Goal: Task Accomplishment & Management: Manage account settings

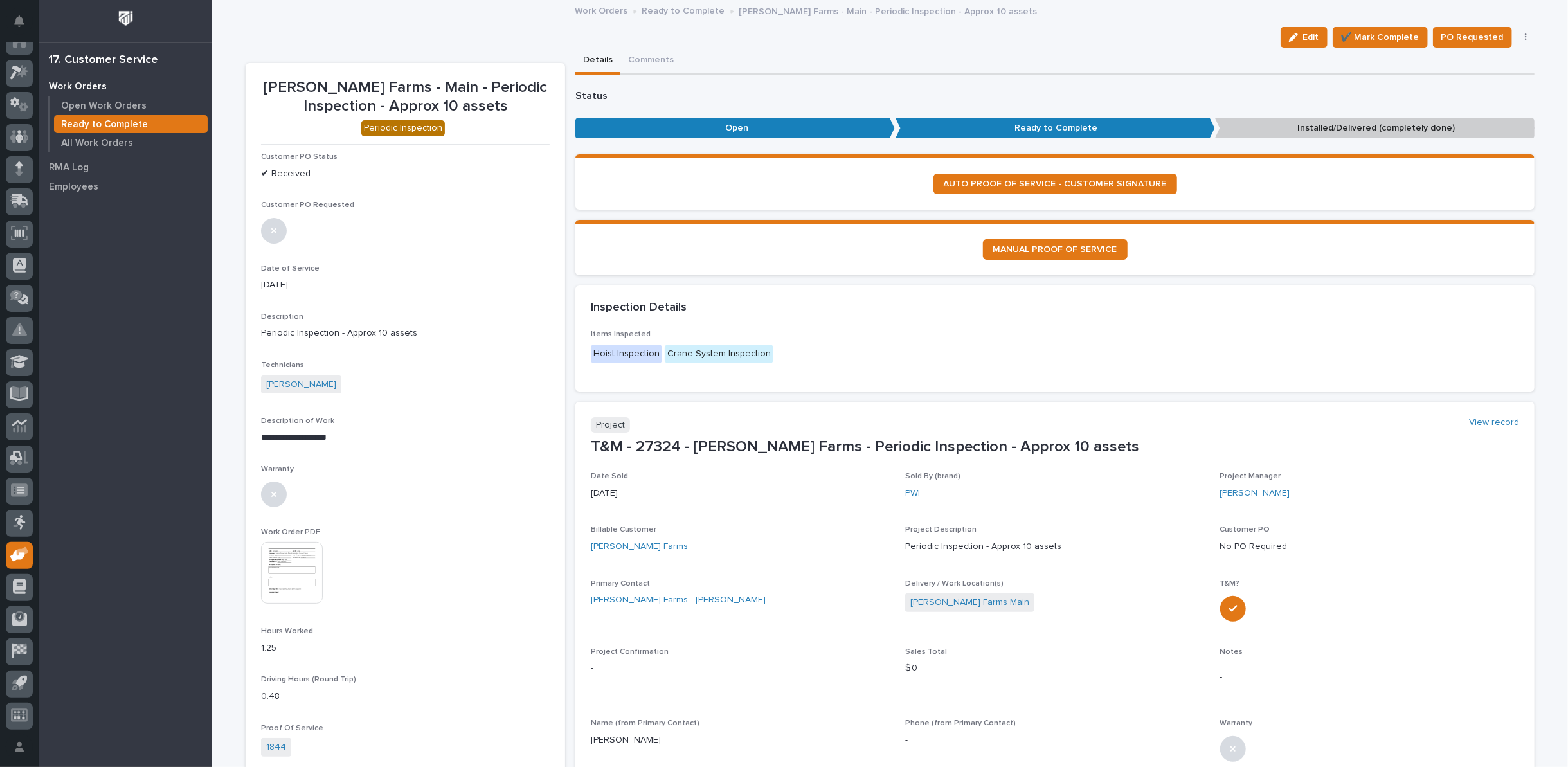
click at [658, 6] on link "Ready to Complete" at bounding box center [684, 10] width 83 height 15
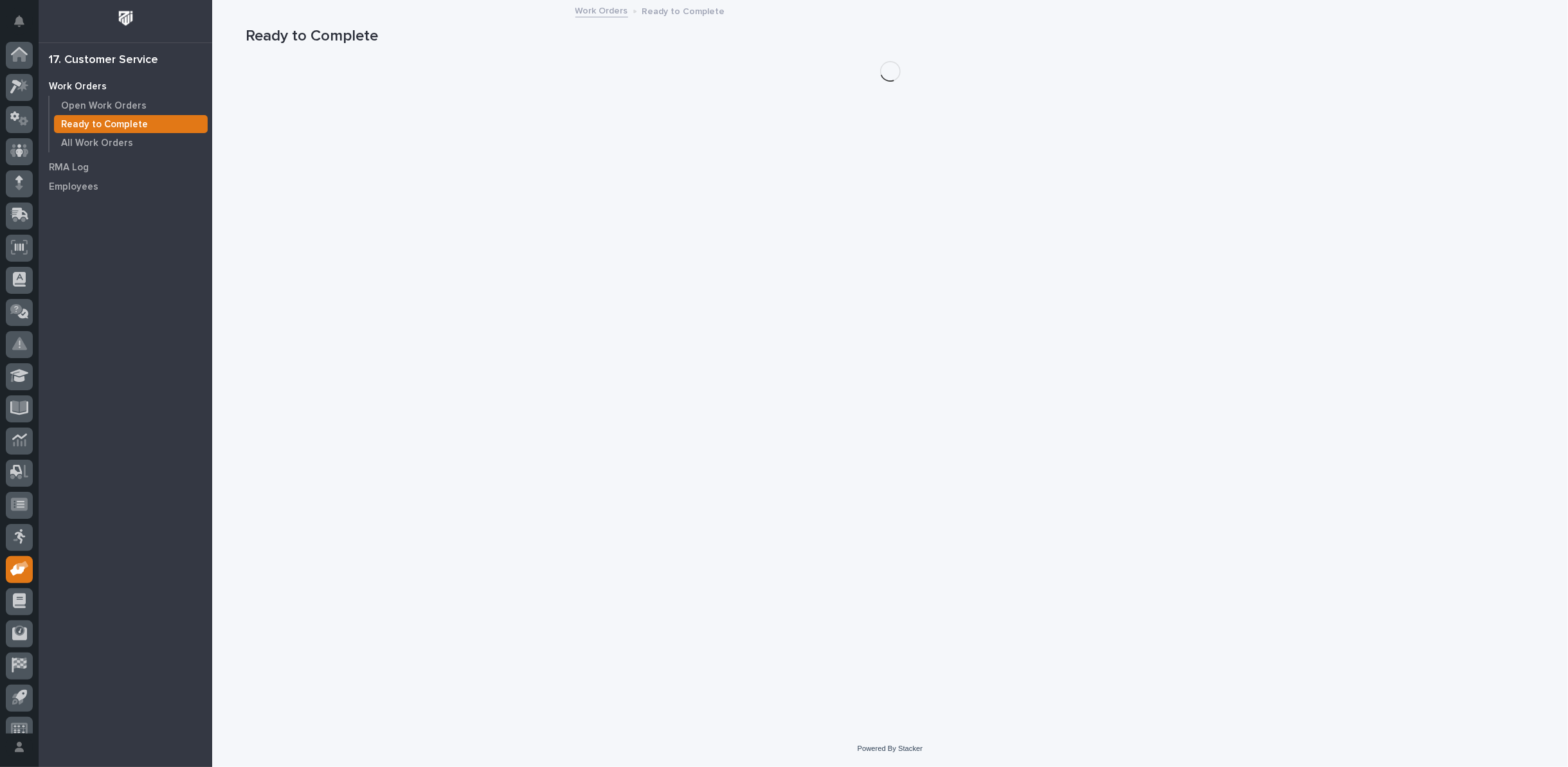
scroll to position [14, 0]
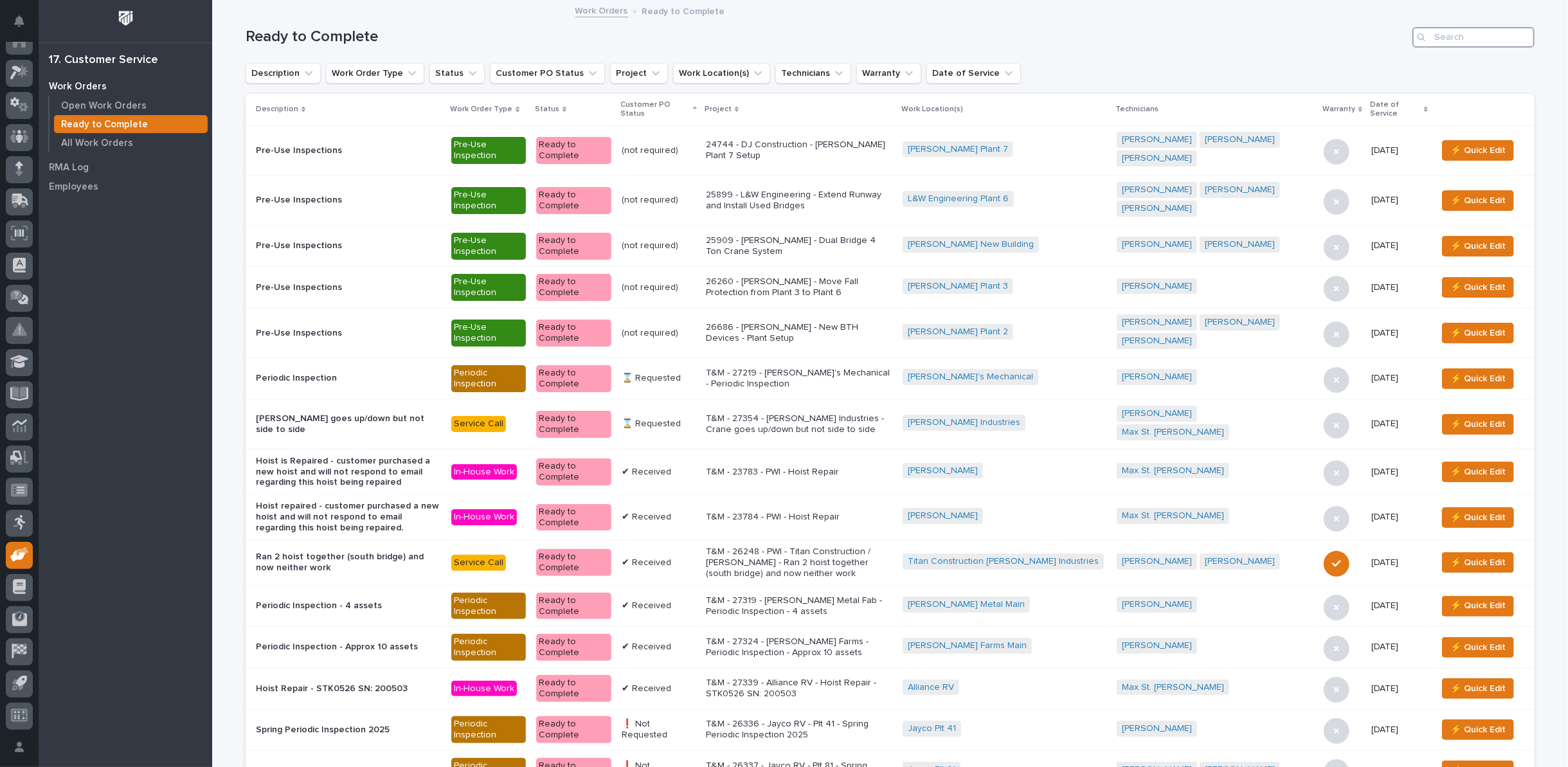
click at [1459, 36] on input "Search" at bounding box center [1473, 38] width 122 height 21
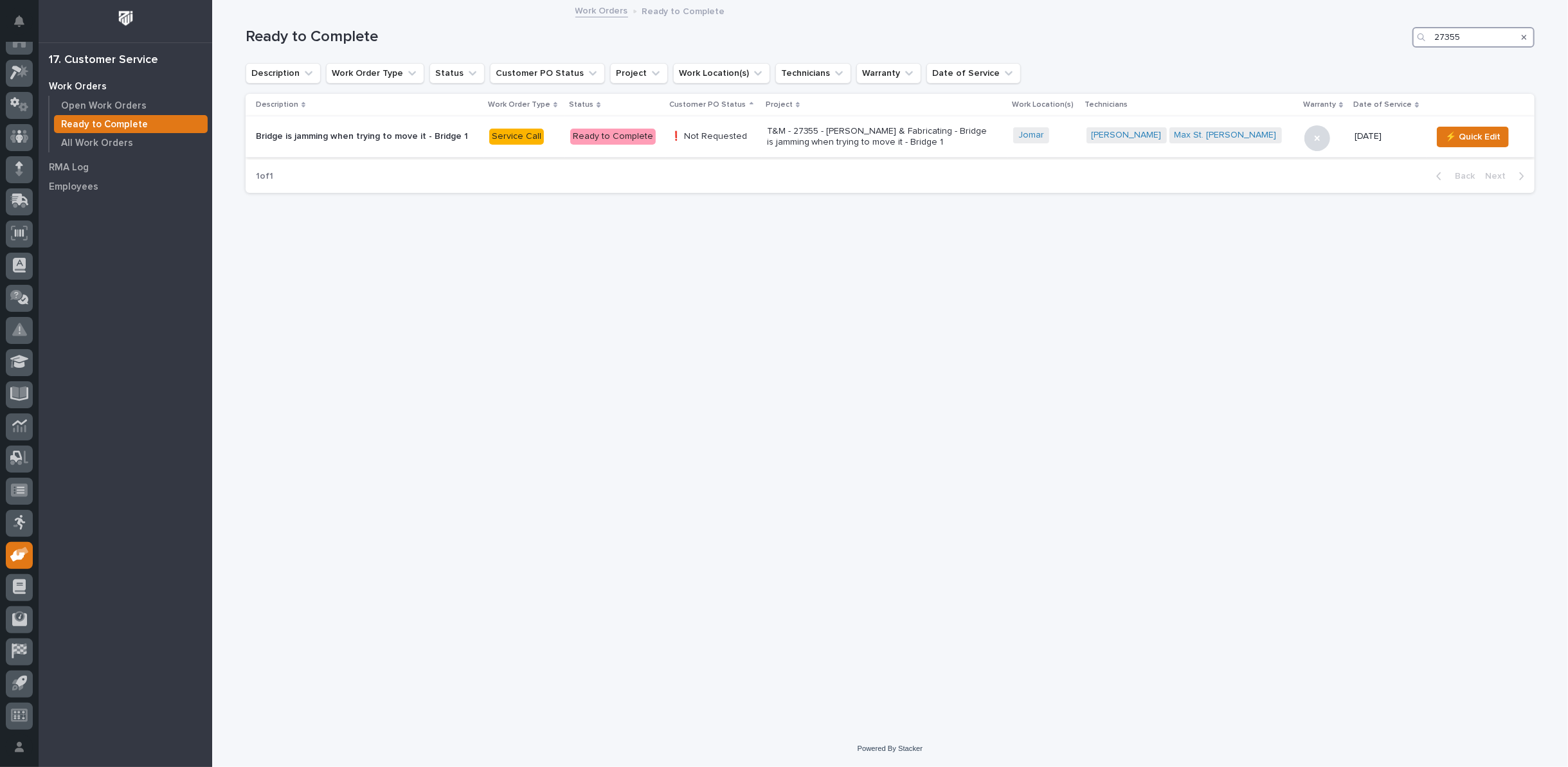
type input "27355"
click at [847, 136] on p "T&M - 27355 - [PERSON_NAME] & Fabricating - Bridge is jamming when trying to mo…" at bounding box center [879, 137] width 225 height 22
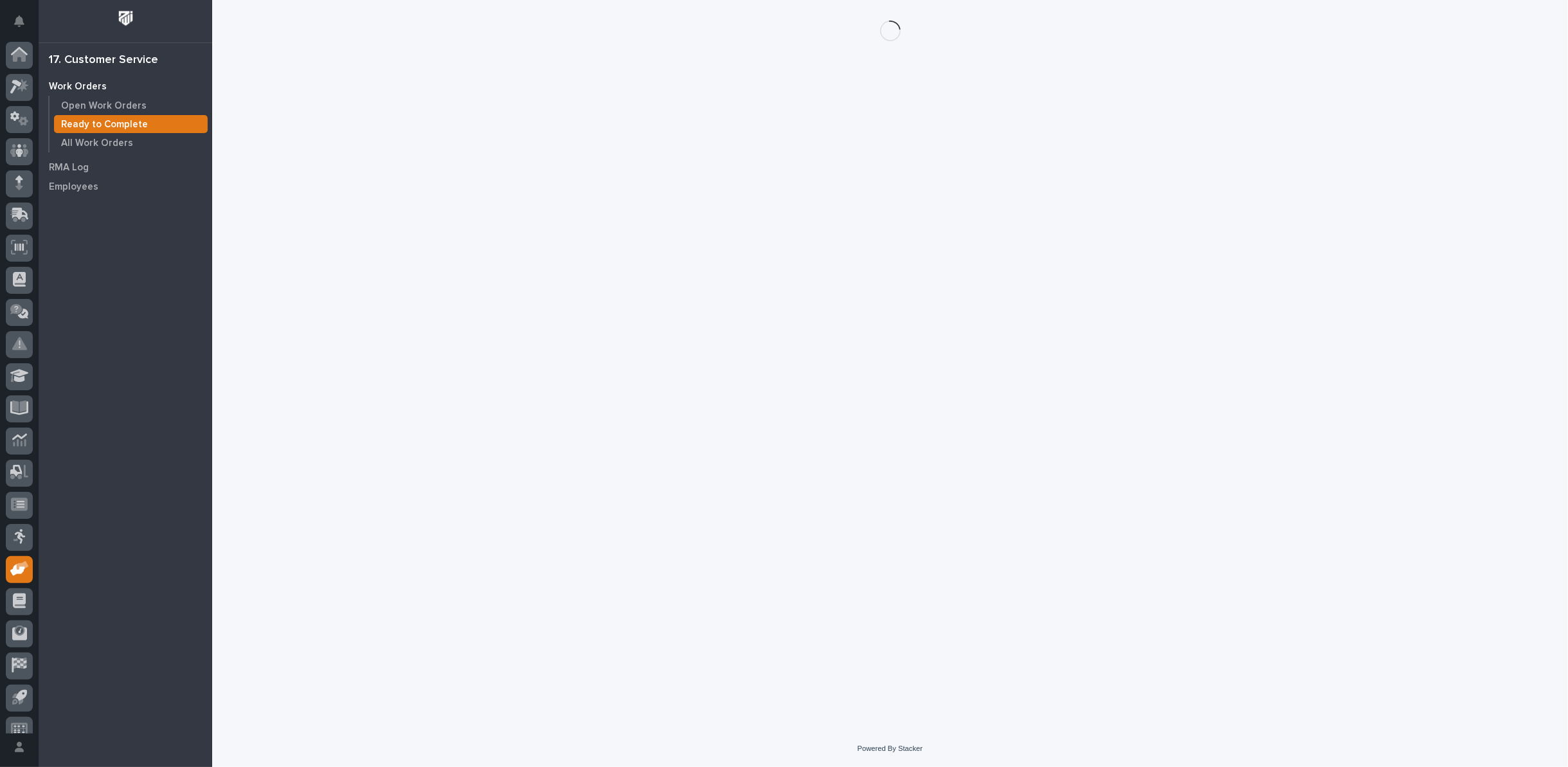
scroll to position [14, 0]
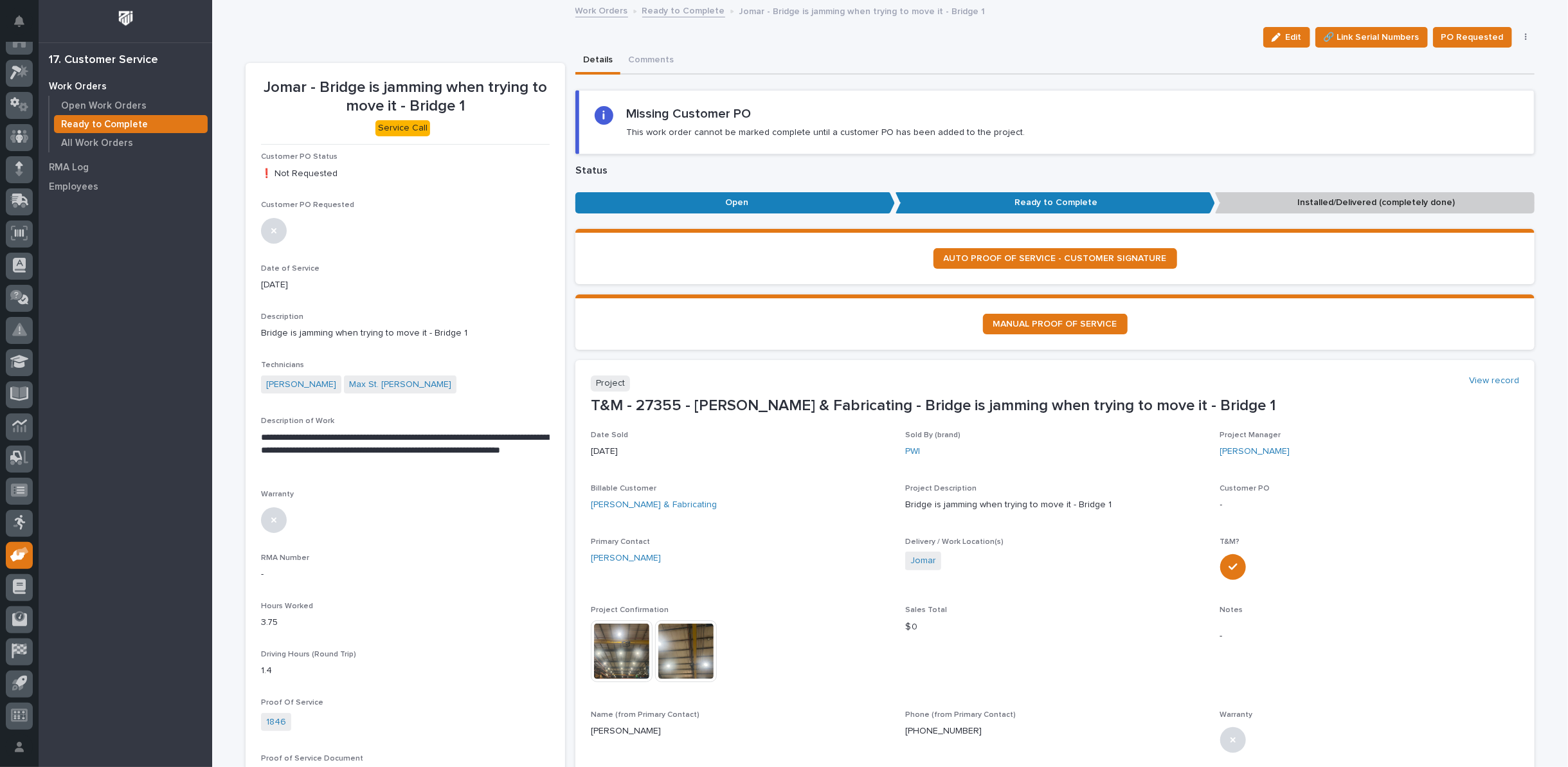
click at [704, 657] on img at bounding box center [685, 651] width 62 height 62
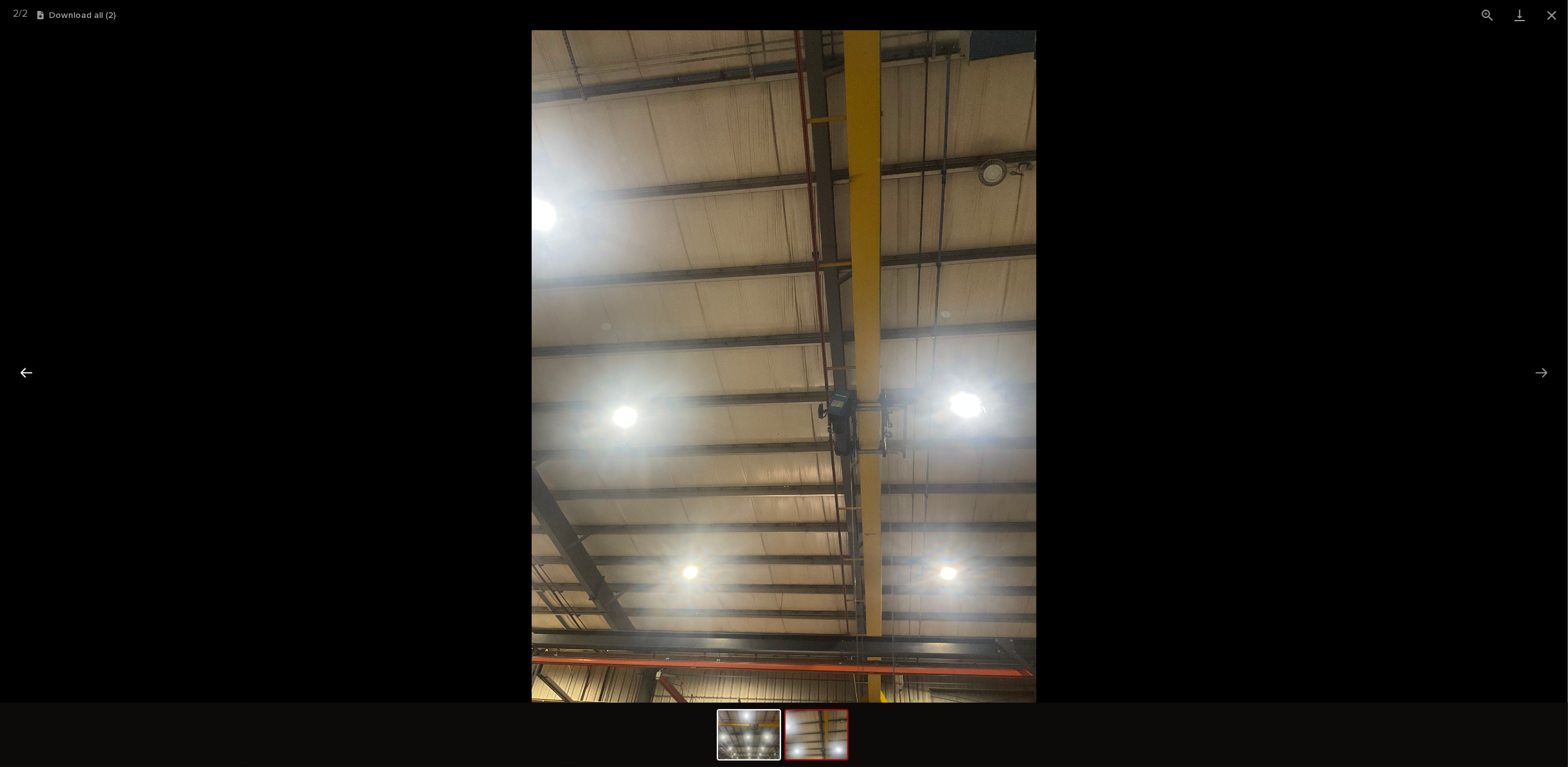
click at [27, 369] on button "Previous slide" at bounding box center [27, 372] width 27 height 25
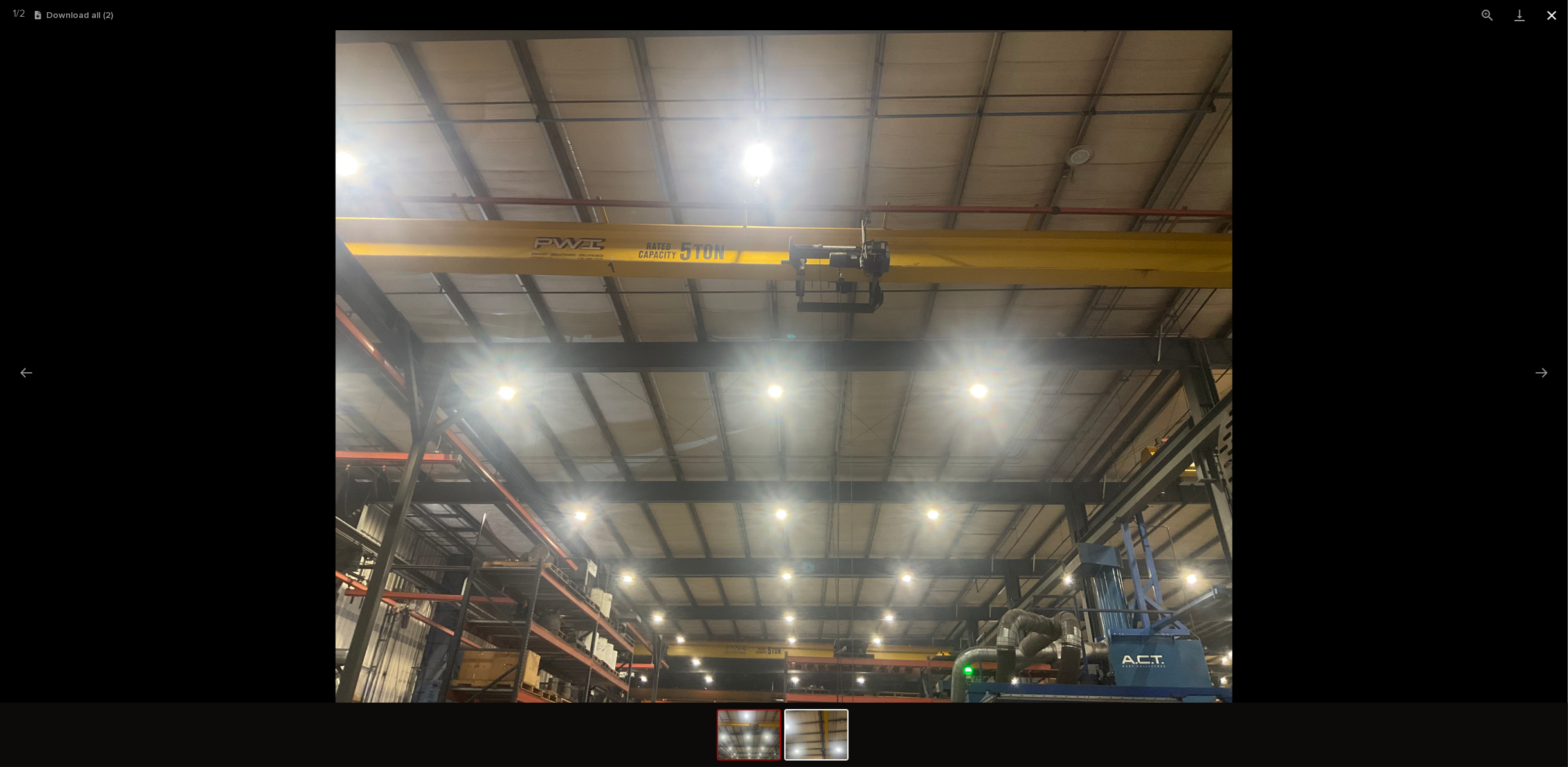
click at [1550, 16] on button "Close gallery" at bounding box center [1552, 15] width 32 height 30
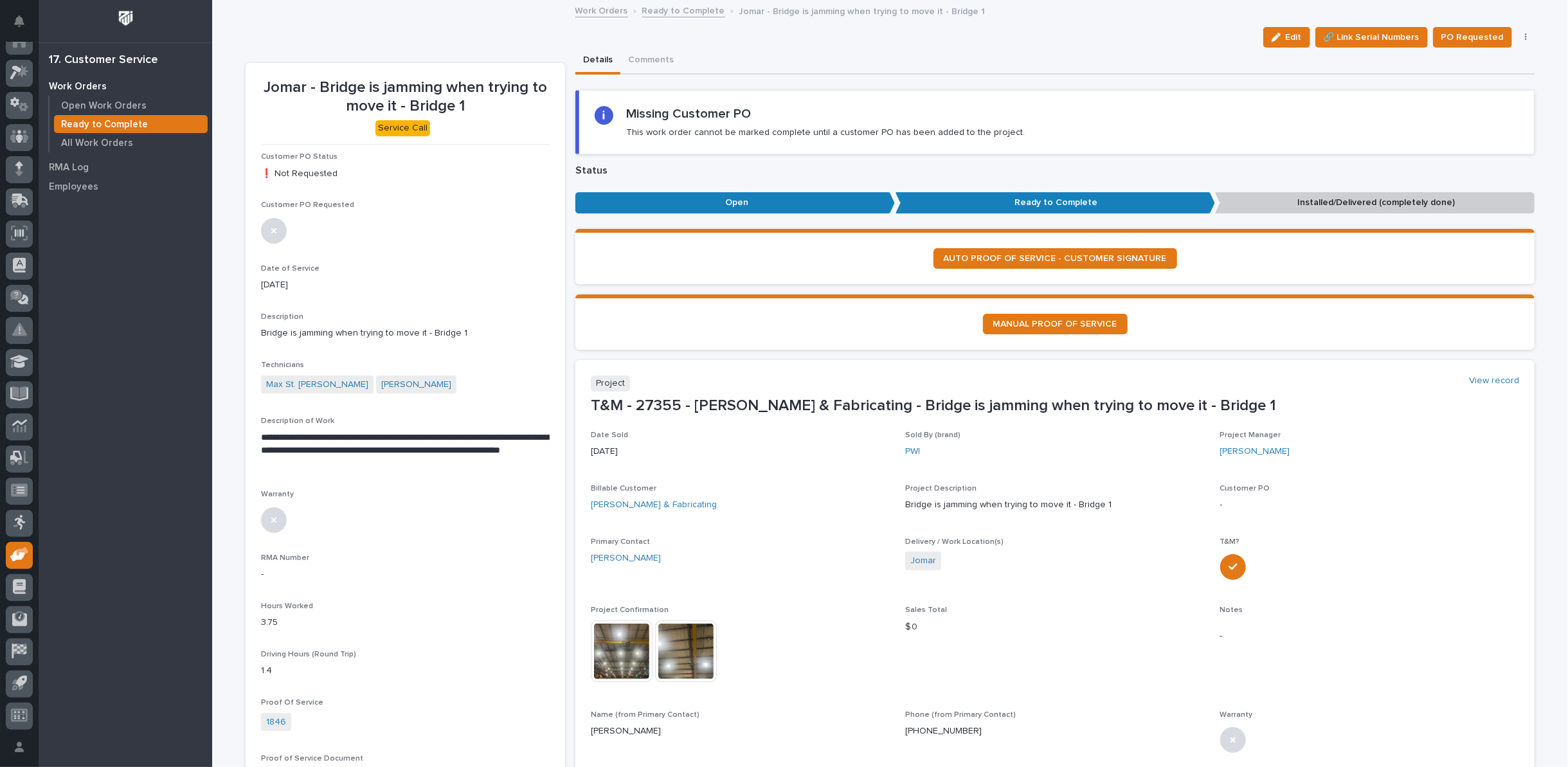
click at [658, 9] on link "Ready to Complete" at bounding box center [684, 10] width 83 height 15
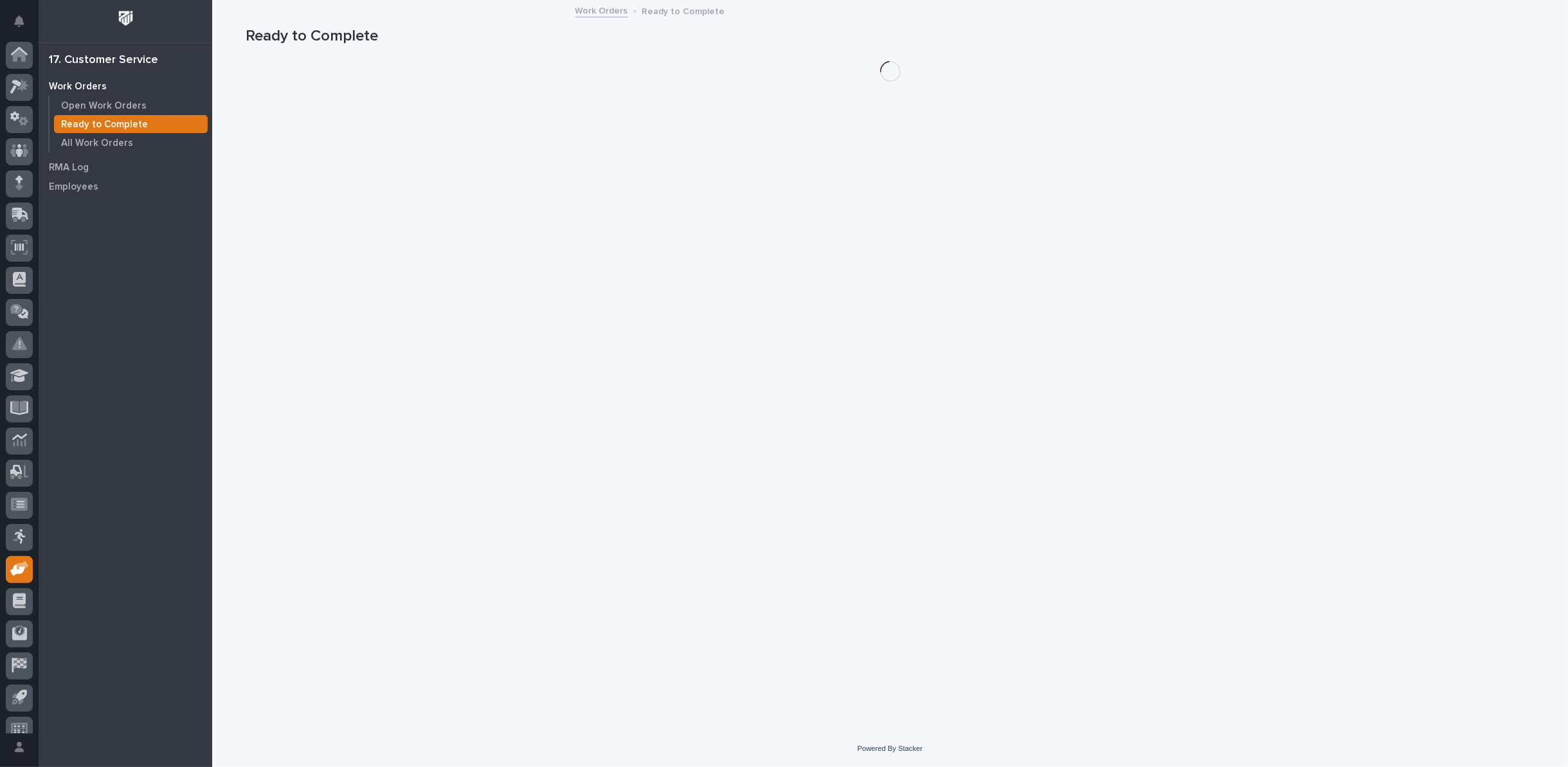
scroll to position [14, 0]
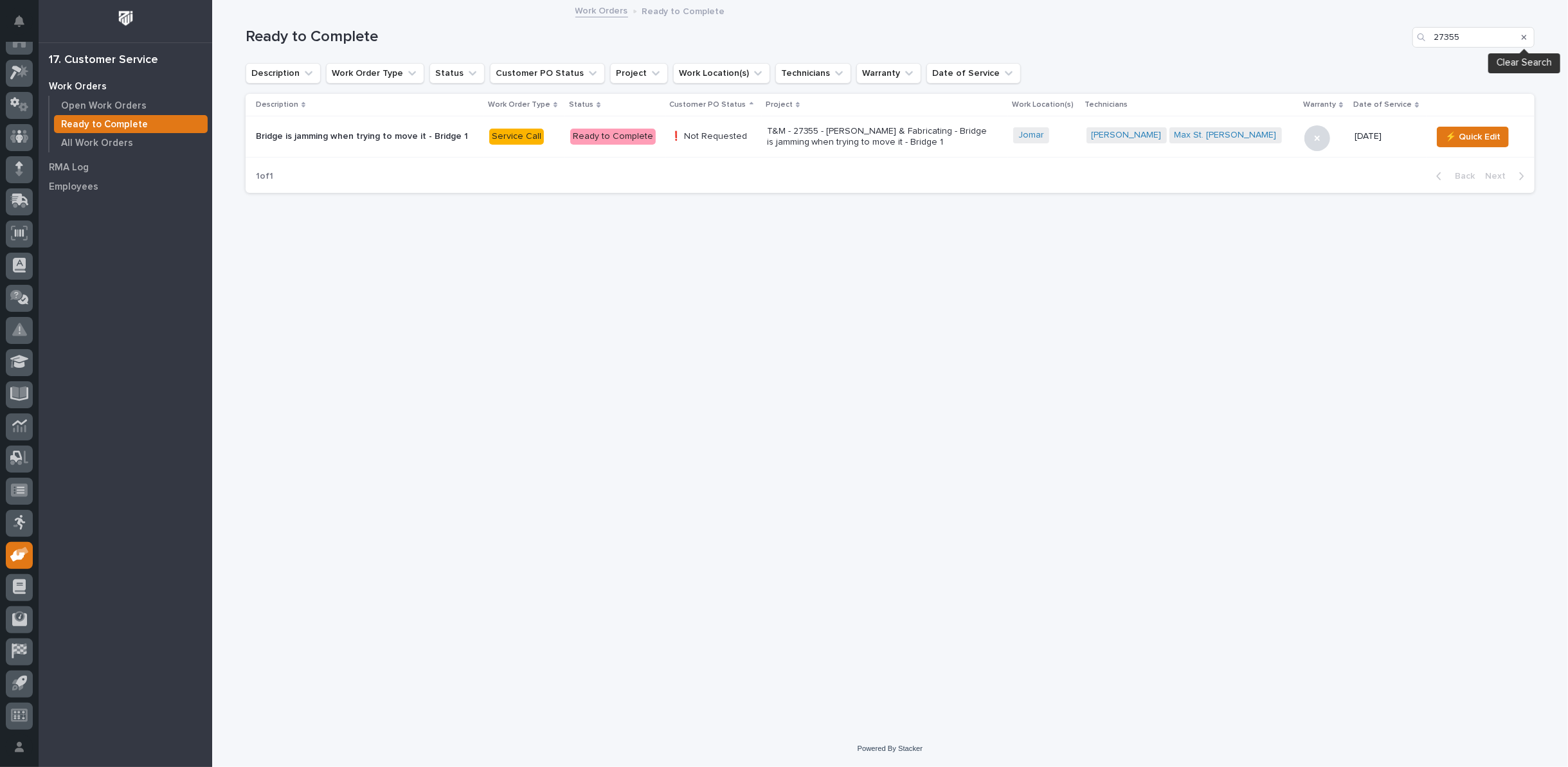
click at [1525, 34] on icon "Search" at bounding box center [1525, 38] width 5 height 8
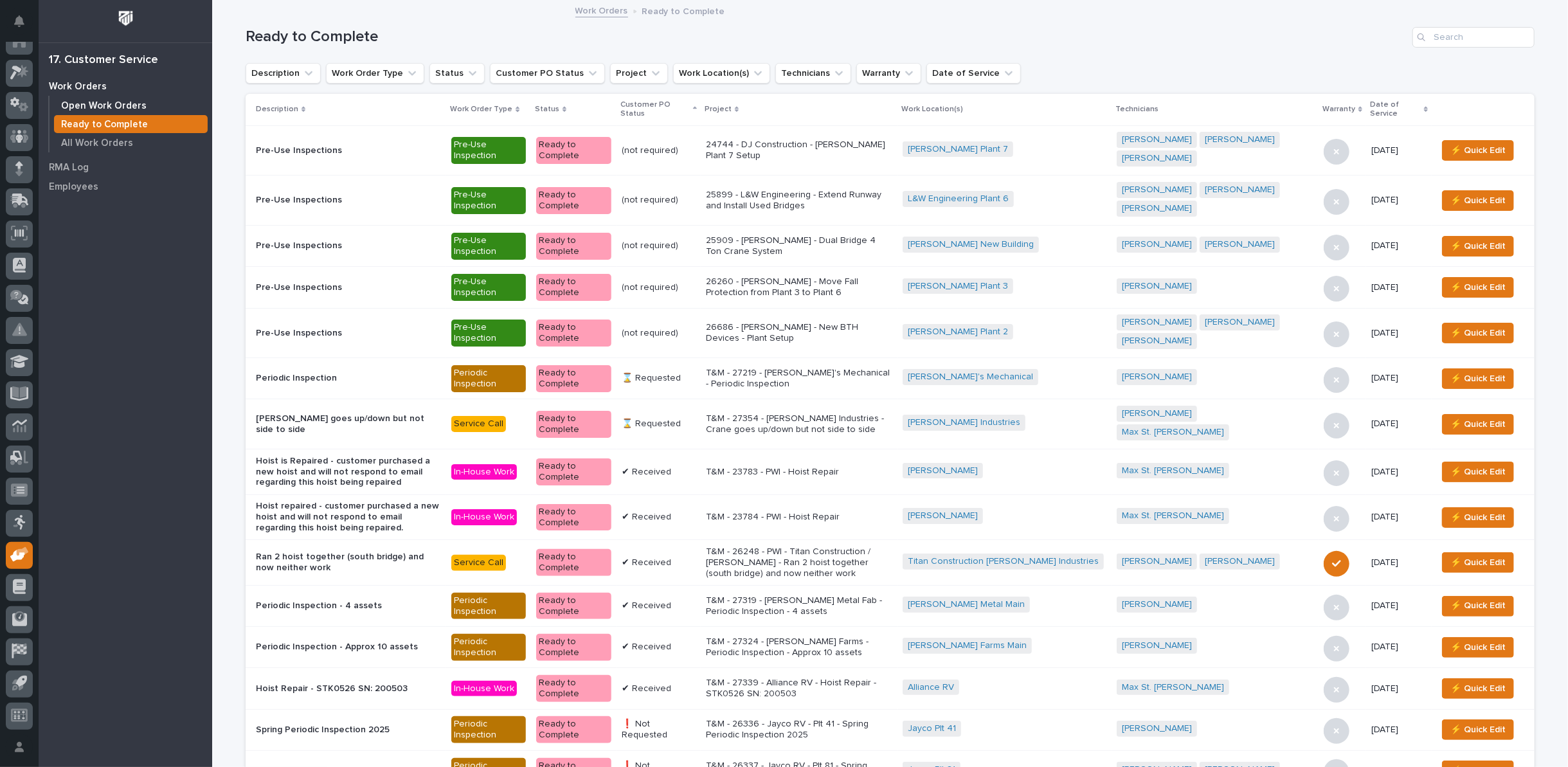
click at [126, 104] on p "Open Work Orders" at bounding box center [104, 106] width 86 height 12
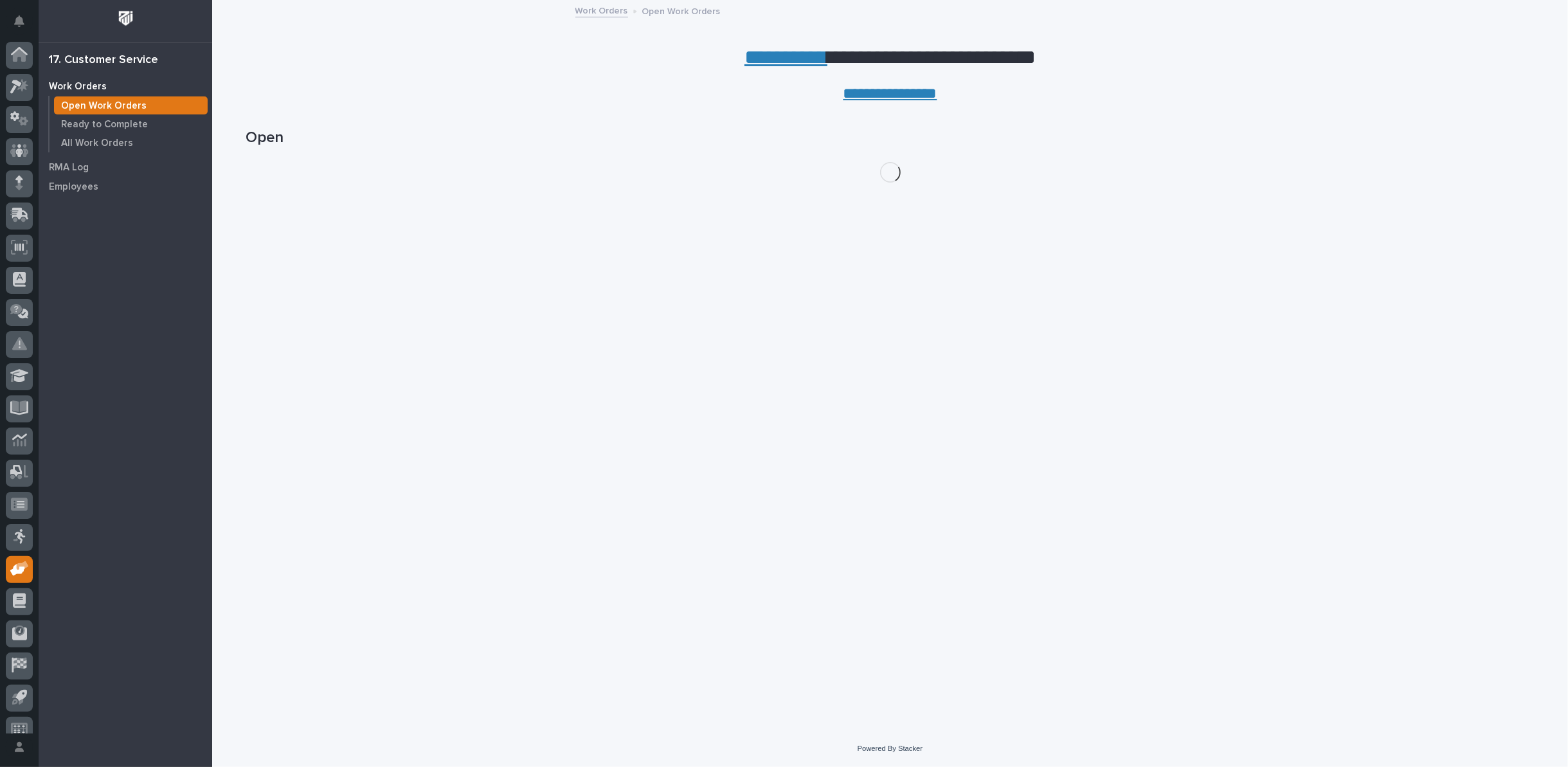
scroll to position [14, 0]
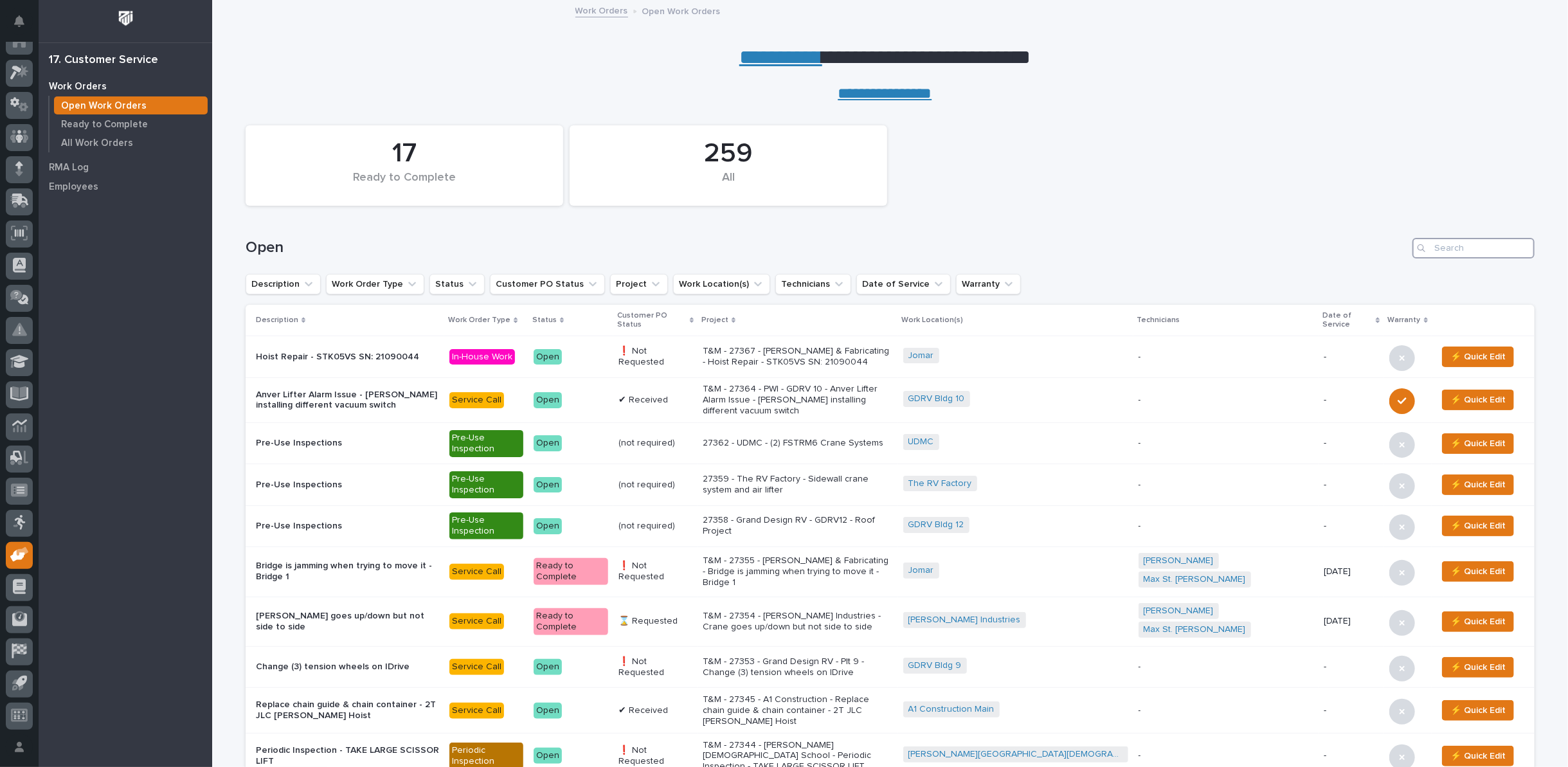
click at [1441, 243] on input "Search" at bounding box center [1473, 248] width 122 height 21
type input "27364"
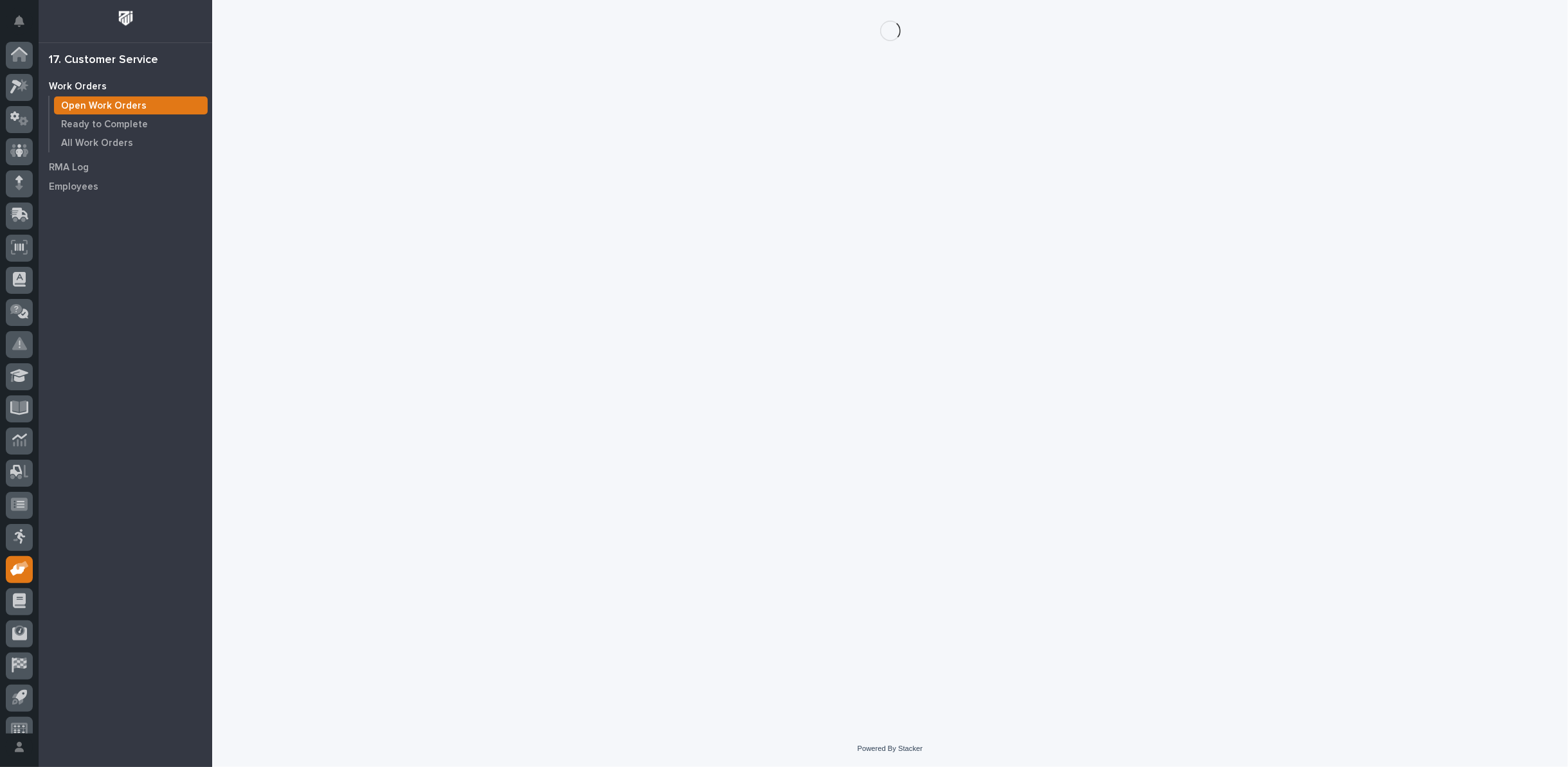
scroll to position [14, 0]
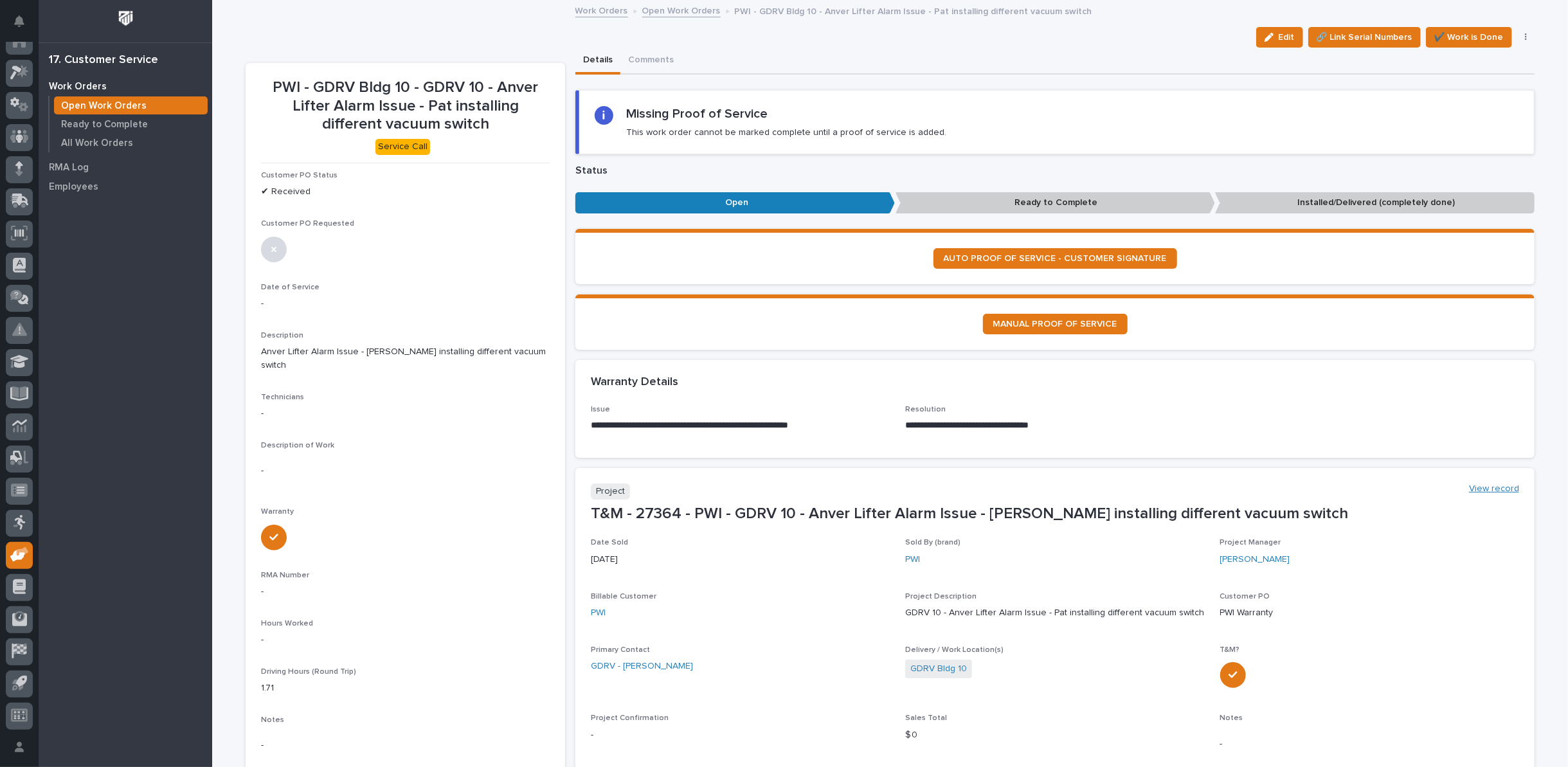
click at [1490, 487] on link "View record" at bounding box center [1494, 489] width 50 height 11
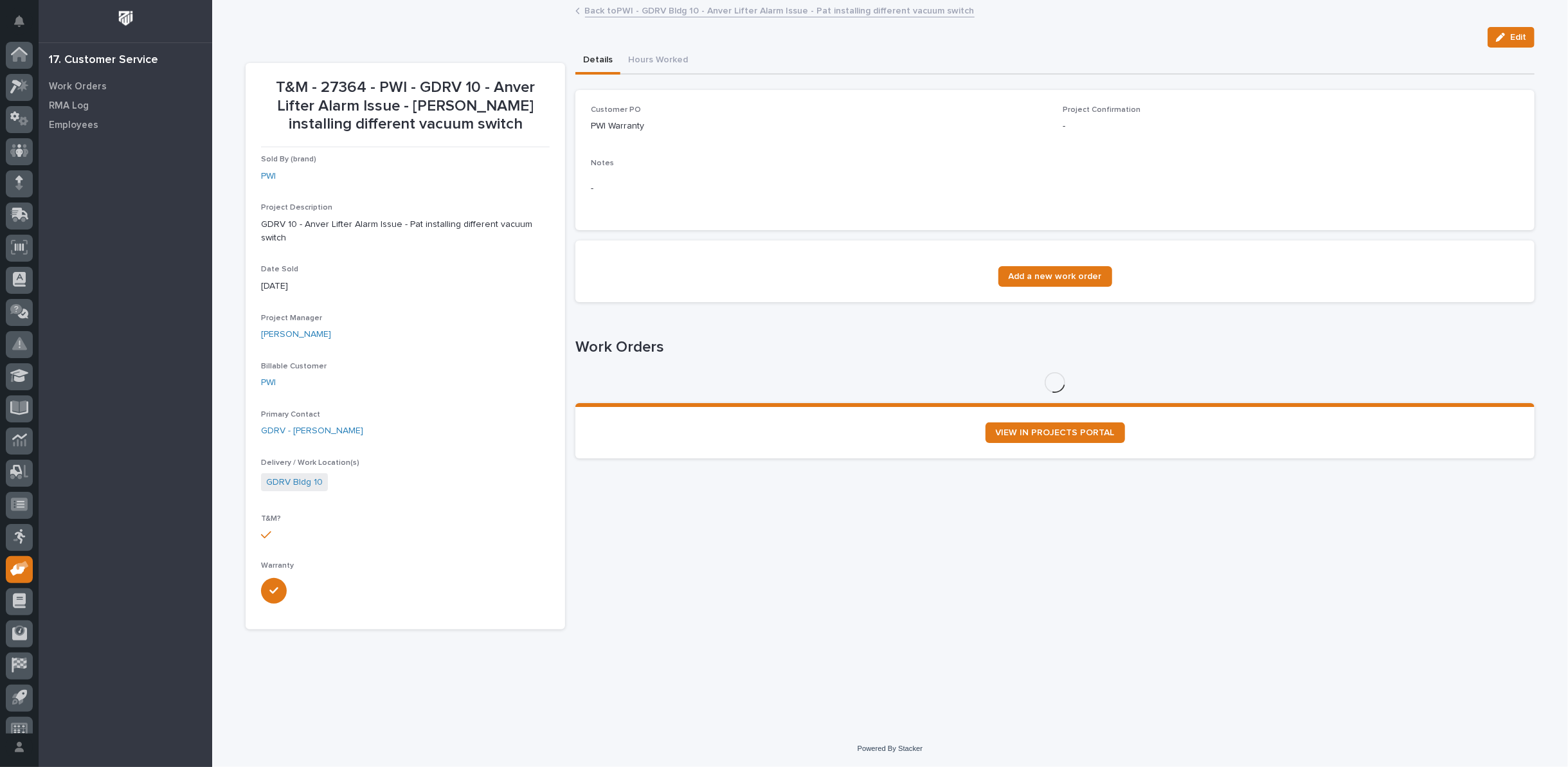
scroll to position [14, 0]
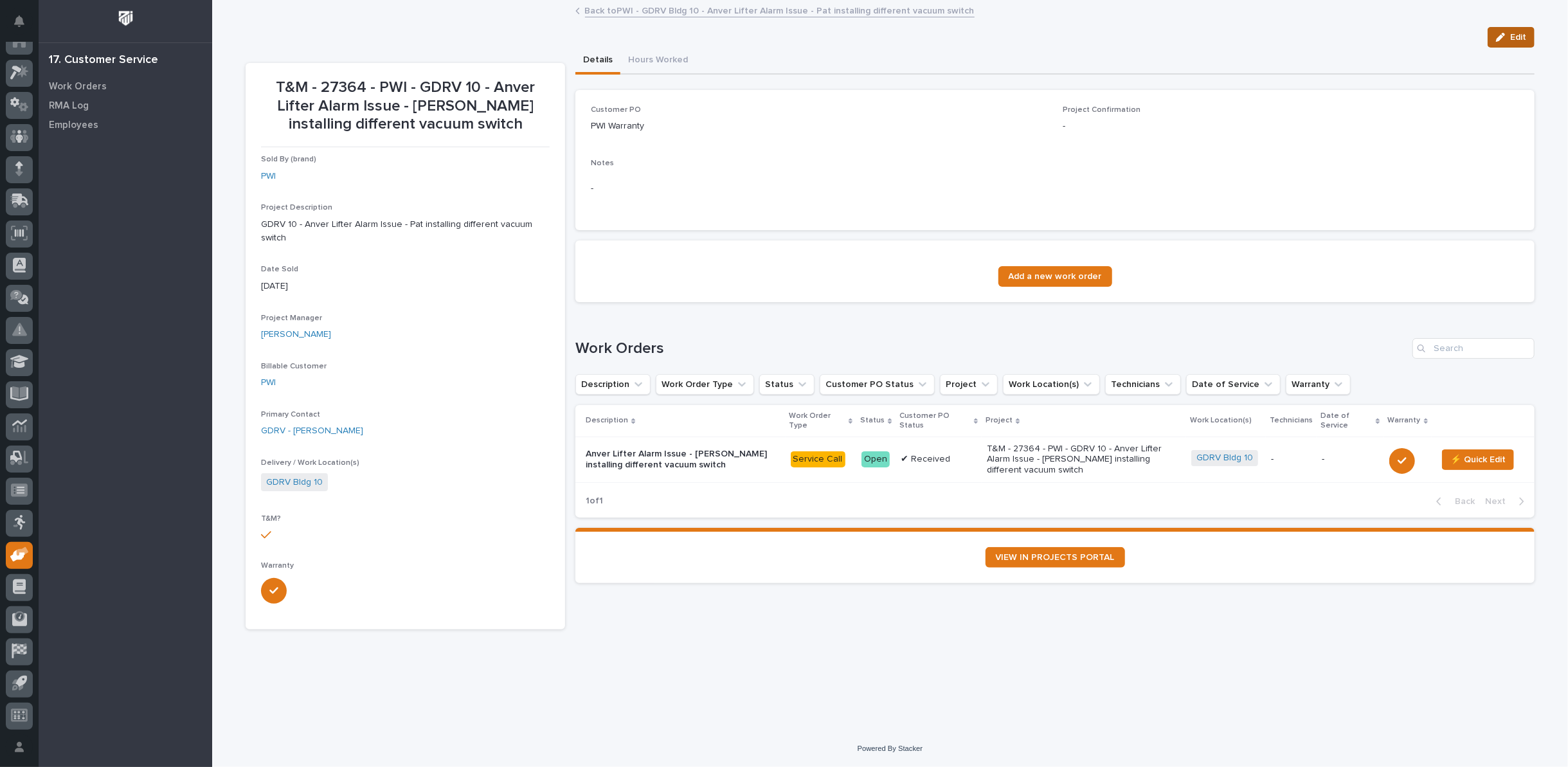
click at [1500, 35] on icon "button" at bounding box center [1501, 38] width 9 height 9
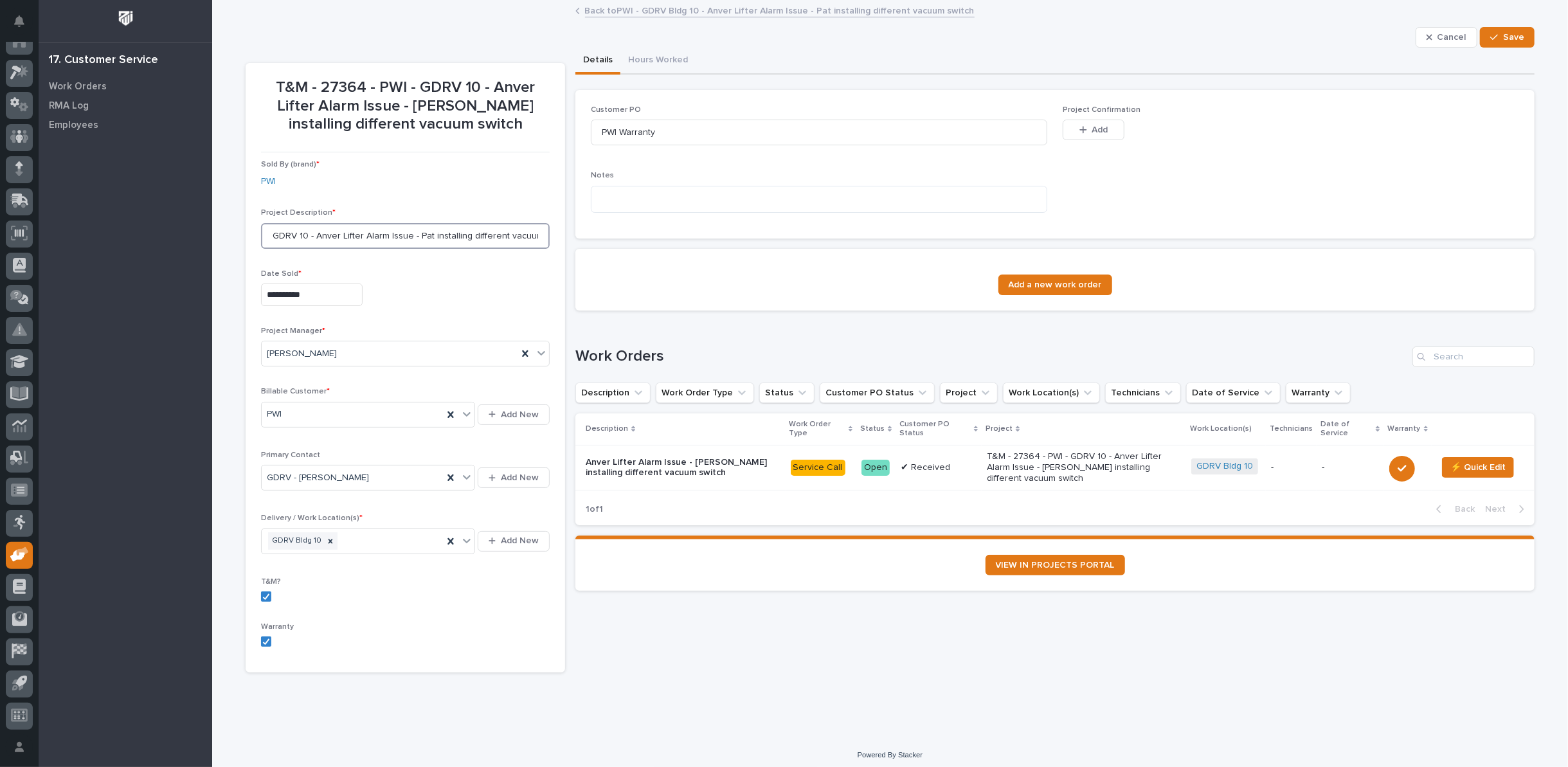
click at [297, 232] on input "GDRV 10 - Anver Lifter Alarm Issue - Pat installing different vacuum switch" at bounding box center [405, 236] width 289 height 26
click at [326, 537] on icon at bounding box center [331, 541] width 9 height 9
type input "GDRV 15 - Anver Lifter Alarm Issue - Pat installing different vacuum switch"
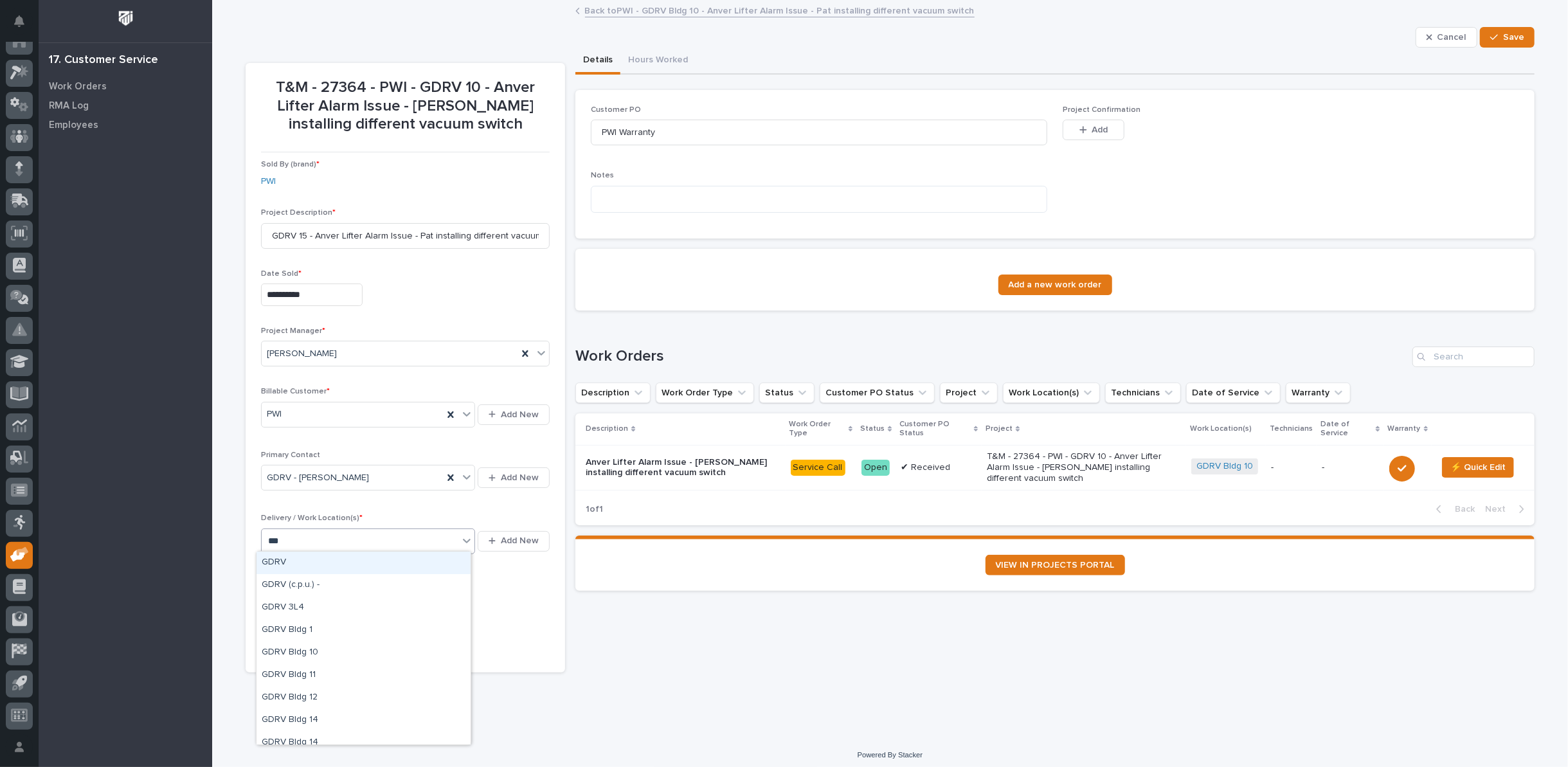
type input "****"
click at [313, 622] on div "GDRV Bldg 15" at bounding box center [364, 622] width 214 height 23
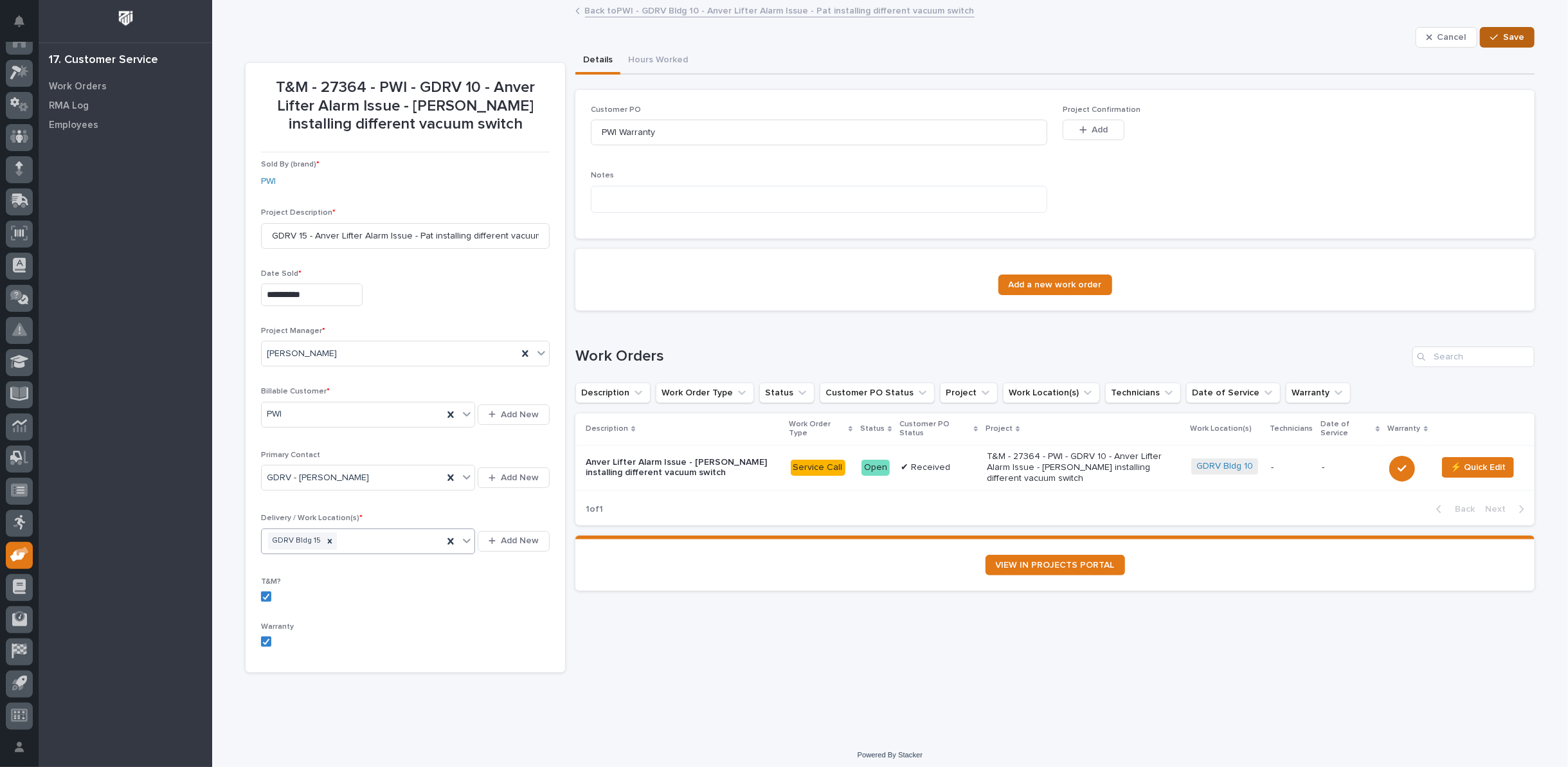
click at [1506, 38] on span "Save" at bounding box center [1514, 38] width 21 height 12
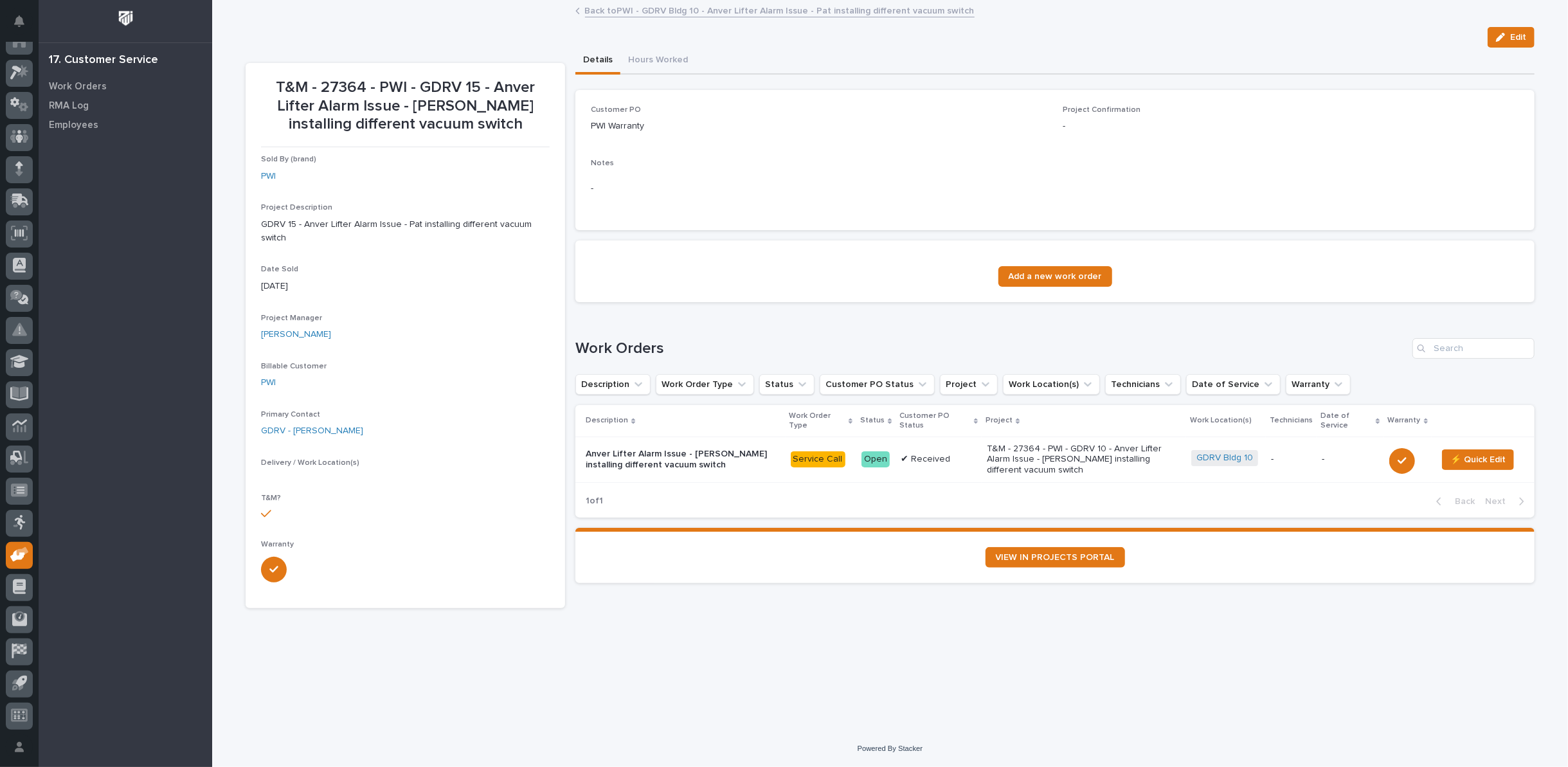
click at [650, 10] on link "Back to PWI - GDRV Bldg 10 - Anver Lifter Alarm Issue - Pat installing differen…" at bounding box center [779, 10] width 390 height 15
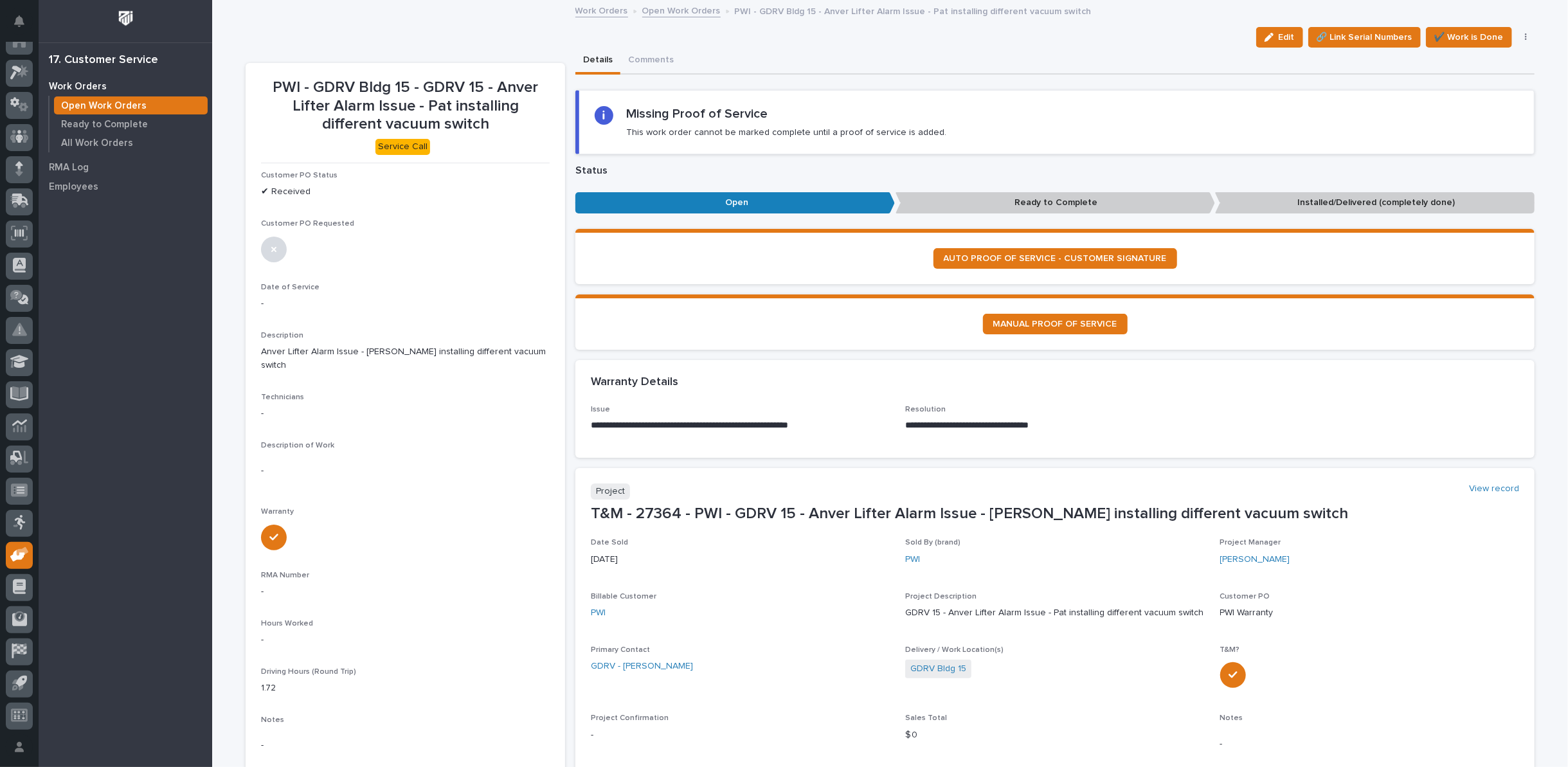
click at [685, 10] on link "Open Work Orders" at bounding box center [682, 10] width 78 height 15
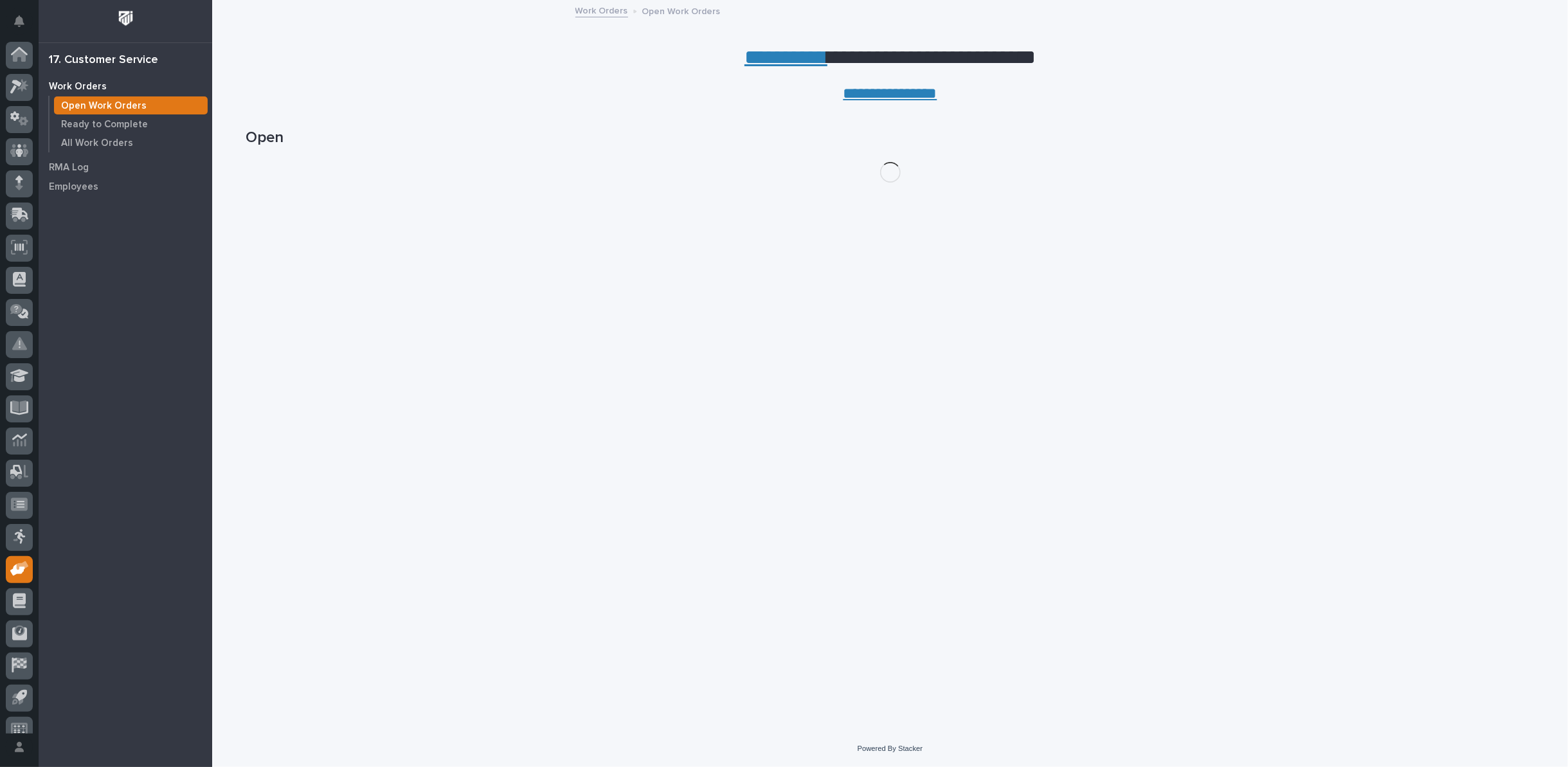
scroll to position [14, 0]
